Goal: Task Accomplishment & Management: Manage account settings

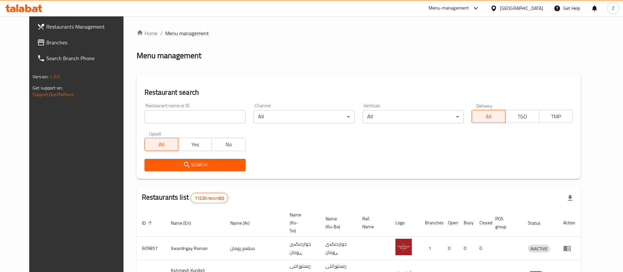
click at [178, 114] on input "search" at bounding box center [195, 116] width 101 height 13
click button "Search" at bounding box center [195, 165] width 101 height 12
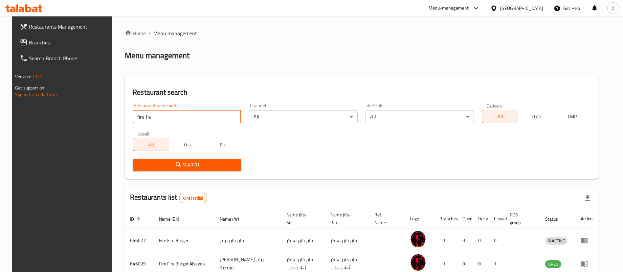
type input "fire fly"
click button "Search" at bounding box center [187, 165] width 108 height 12
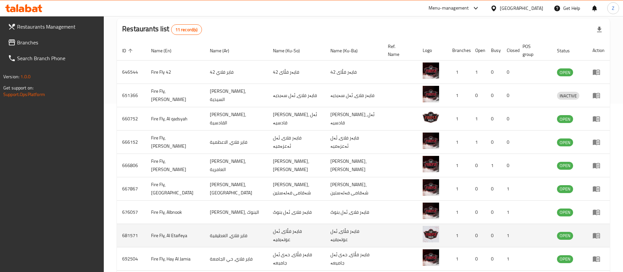
scroll to position [226, 0]
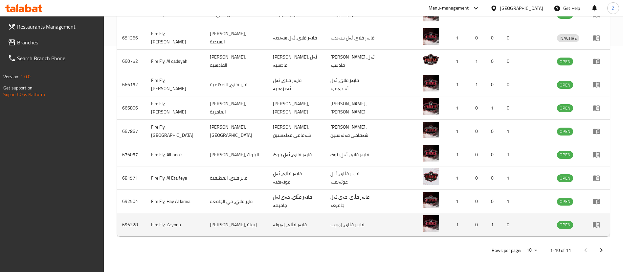
click at [164, 223] on td "Fire Fly, Zayona" at bounding box center [175, 224] width 59 height 23
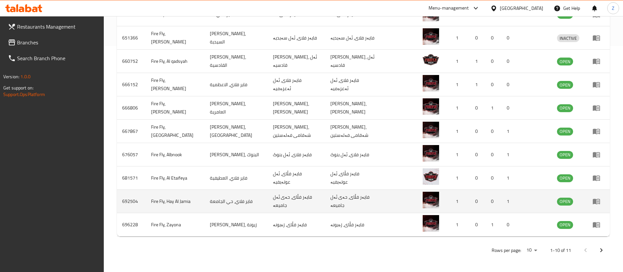
click at [166, 203] on td "Fire Fly, Hay Al Jamia" at bounding box center [175, 201] width 59 height 23
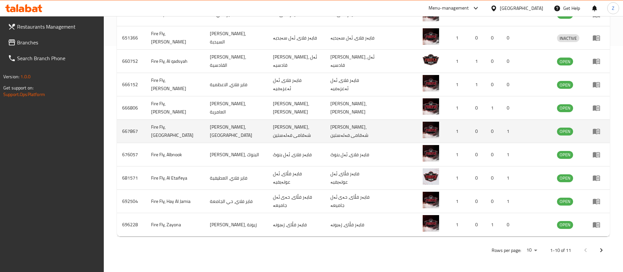
click at [163, 128] on td "Fire Fly, Palestine Street" at bounding box center [175, 131] width 59 height 23
click at [174, 131] on td "Fire Fly, Palestine Street" at bounding box center [175, 131] width 59 height 23
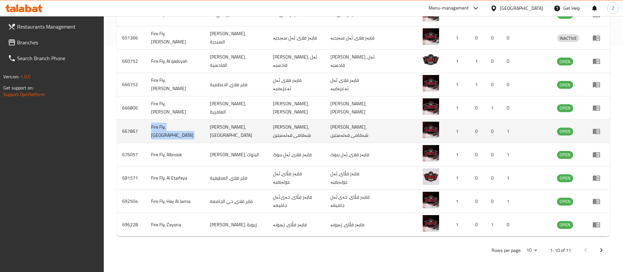
click at [174, 131] on td "Fire Fly, Palestine Street" at bounding box center [175, 131] width 59 height 23
click at [599, 128] on icon "enhanced table" at bounding box center [597, 131] width 8 height 8
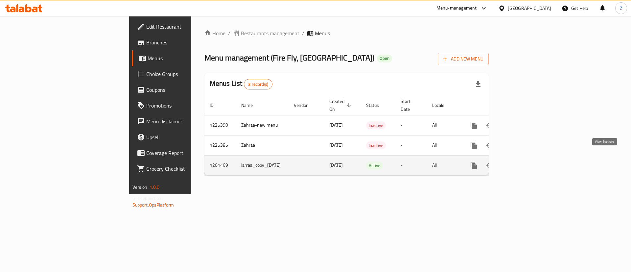
click at [525, 161] on icon "enhanced table" at bounding box center [521, 165] width 8 height 8
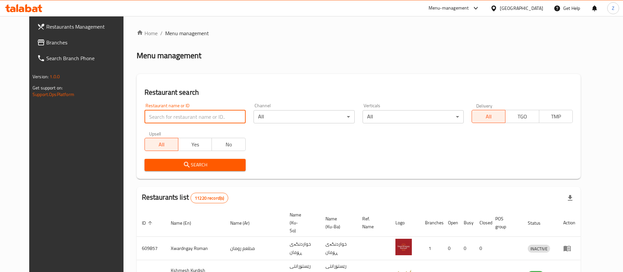
click at [160, 115] on input "search" at bounding box center [195, 116] width 101 height 13
type input "ا"
click at [178, 121] on input "search" at bounding box center [195, 116] width 101 height 13
click at [152, 114] on input "search" at bounding box center [195, 116] width 101 height 13
type input "ف"
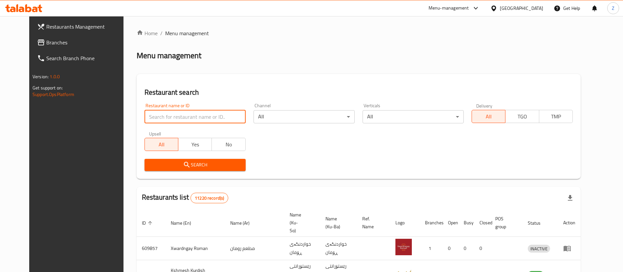
type input "ط"
type input "م"
click button "Search" at bounding box center [195, 165] width 101 height 12
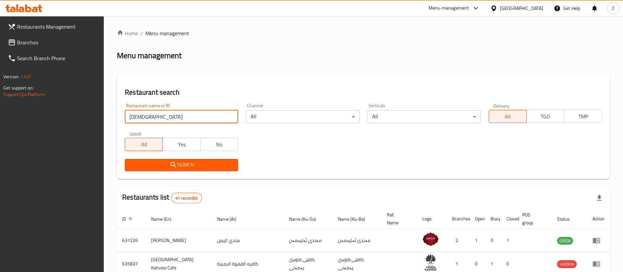
click at [175, 120] on input "[DEMOGRAPHIC_DATA]" at bounding box center [181, 116] width 113 height 13
type input "gate"
click button "Search" at bounding box center [181, 165] width 113 height 12
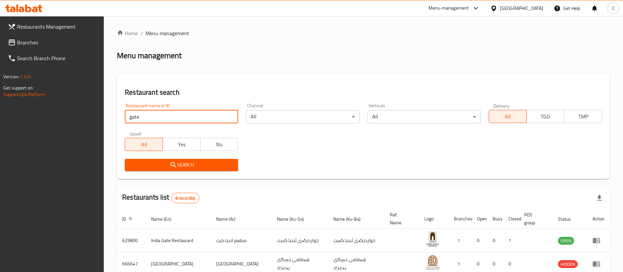
scroll to position [179, 0]
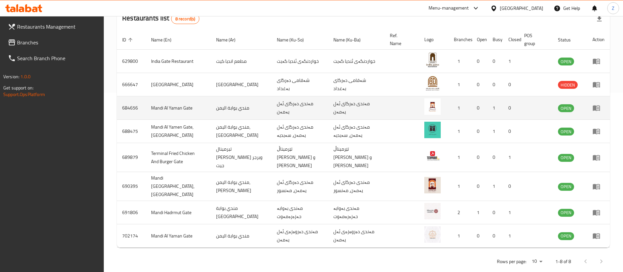
click at [236, 107] on td "مندي بوابة اليمن" at bounding box center [241, 107] width 61 height 23
click at [250, 107] on td "مندي بوابة اليمن" at bounding box center [241, 107] width 61 height 23
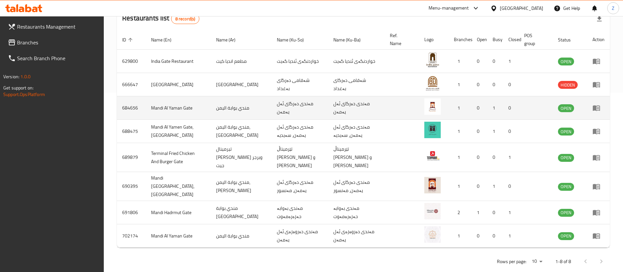
click at [226, 108] on td "مندي بوابة اليمن" at bounding box center [241, 107] width 61 height 23
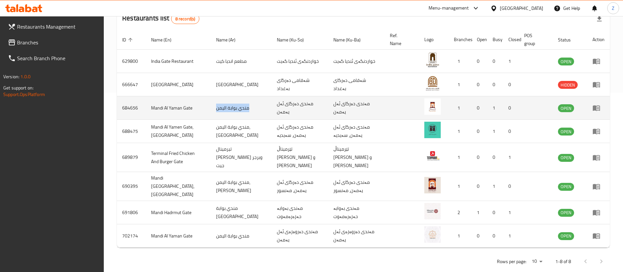
click at [226, 108] on td "مندي بوابة اليمن" at bounding box center [241, 107] width 61 height 23
click at [226, 105] on td "مندي بوابة اليمن" at bounding box center [241, 107] width 61 height 23
click at [597, 111] on icon "enhanced table" at bounding box center [597, 108] width 8 height 8
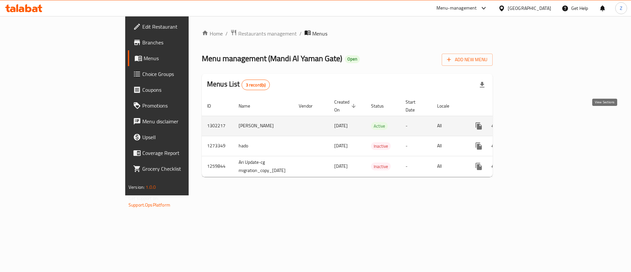
click at [529, 123] on icon "enhanced table" at bounding box center [526, 126] width 6 height 6
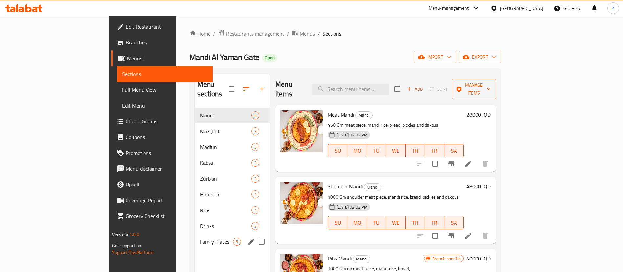
click at [200, 238] on span "Family Plates" at bounding box center [216, 242] width 33 height 8
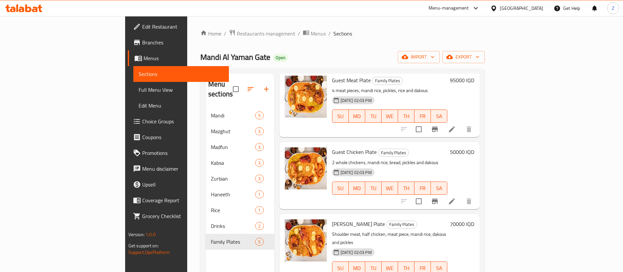
scroll to position [103, 0]
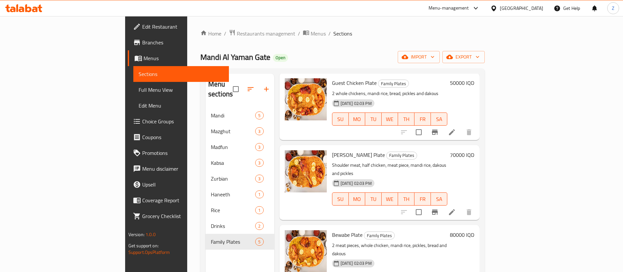
click at [474, 150] on h6 "70000 IQD" at bounding box center [462, 154] width 24 height 9
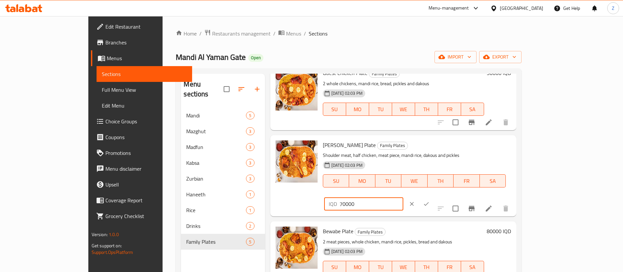
click at [403, 197] on input "70000" at bounding box center [372, 203] width 64 height 13
type input "80000"
click at [434, 196] on button "ok" at bounding box center [426, 203] width 14 height 14
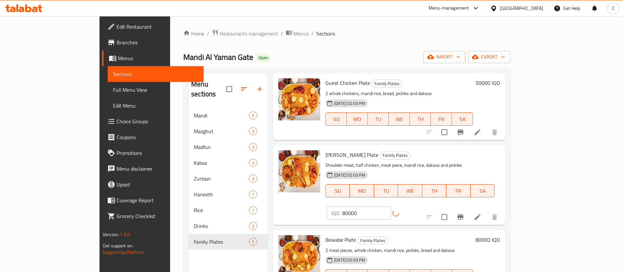
scroll to position [92, 0]
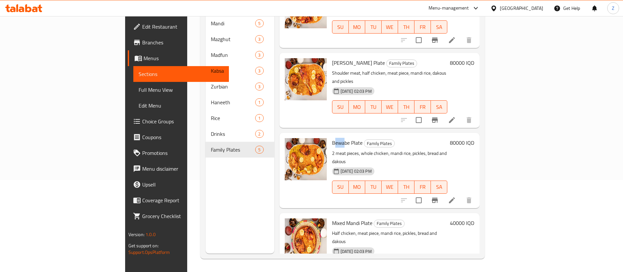
drag, startPoint x: 304, startPoint y: 126, endPoint x: 316, endPoint y: 128, distance: 11.7
click at [332, 138] on span "Bewabe Plate" at bounding box center [347, 143] width 31 height 10
click at [474, 138] on h6 "80000 IQD" at bounding box center [462, 142] width 24 height 9
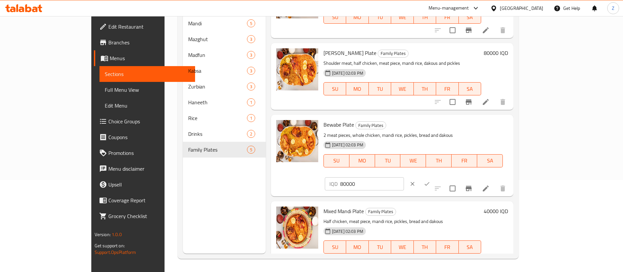
click at [404, 177] on input "80000" at bounding box center [372, 183] width 64 height 13
type input "95000"
click at [430, 180] on icon "ok" at bounding box center [427, 183] width 7 height 7
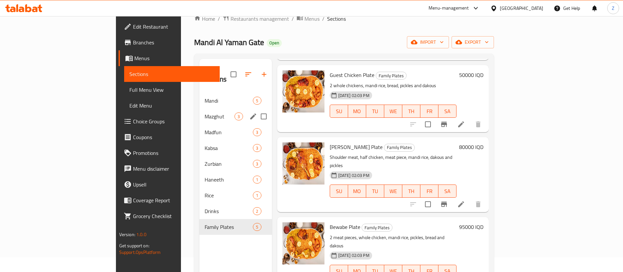
scroll to position [0, 0]
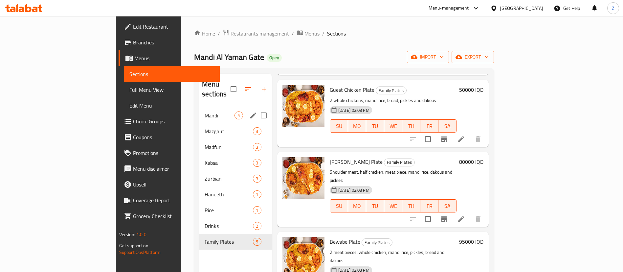
click at [199, 107] on div "Mandi 5" at bounding box center [235, 115] width 72 height 16
